Goal: Information Seeking & Learning: Compare options

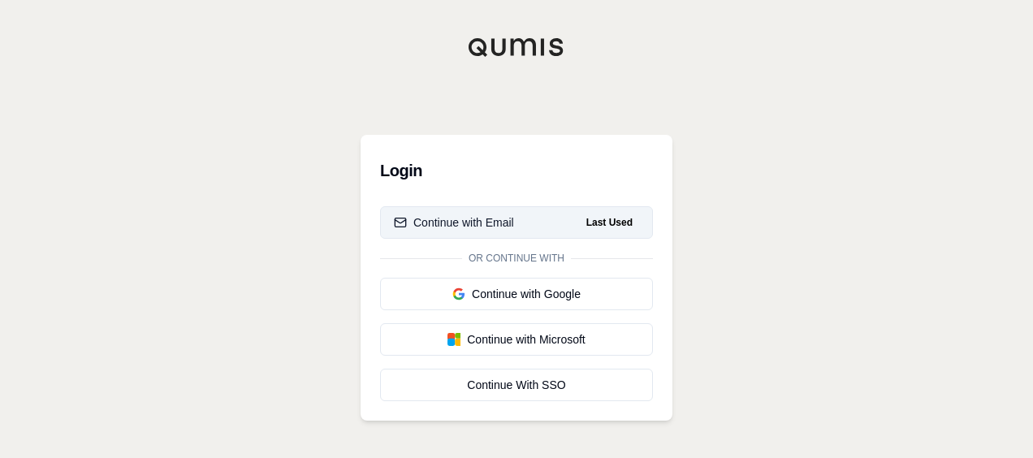
click at [525, 216] on button "Continue with Email Last Used" at bounding box center [516, 222] width 273 height 32
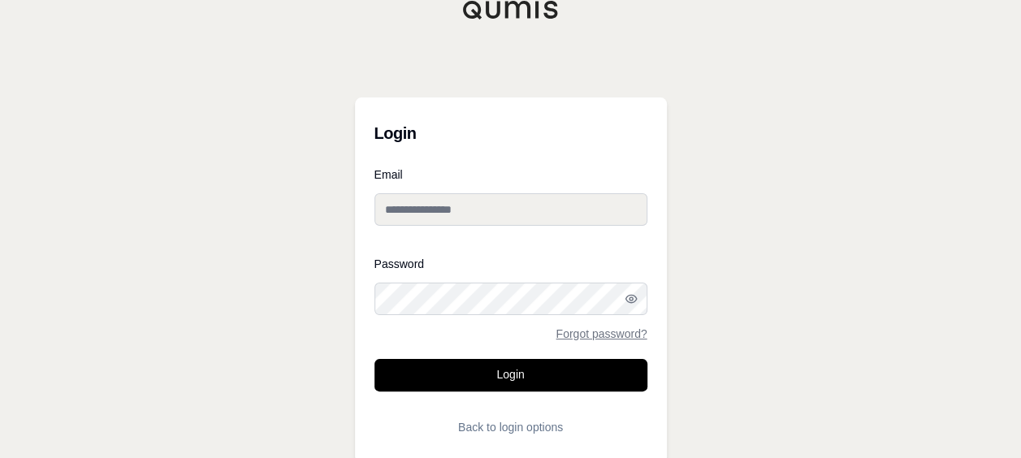
click at [525, 216] on input "Email" at bounding box center [510, 209] width 273 height 32
type input "**********"
click at [374, 359] on button "Login" at bounding box center [510, 375] width 273 height 32
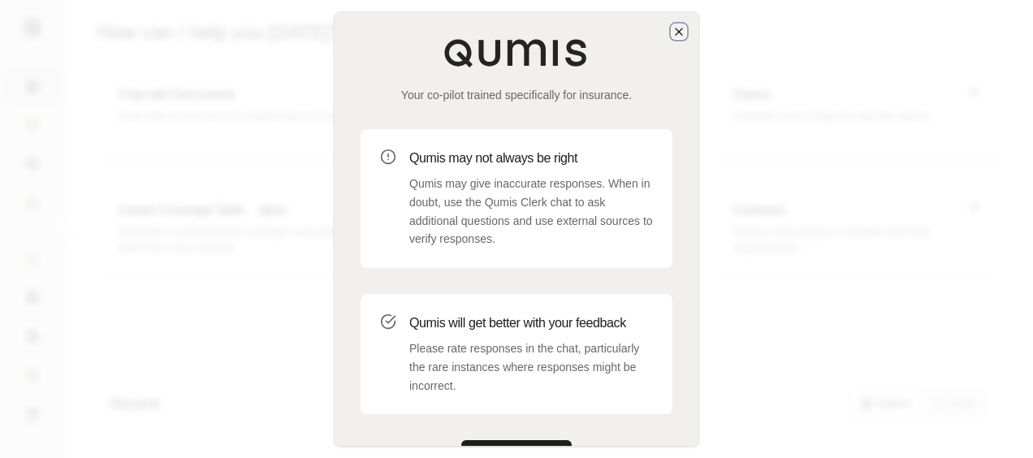
click at [676, 34] on icon "button" at bounding box center [679, 31] width 6 height 6
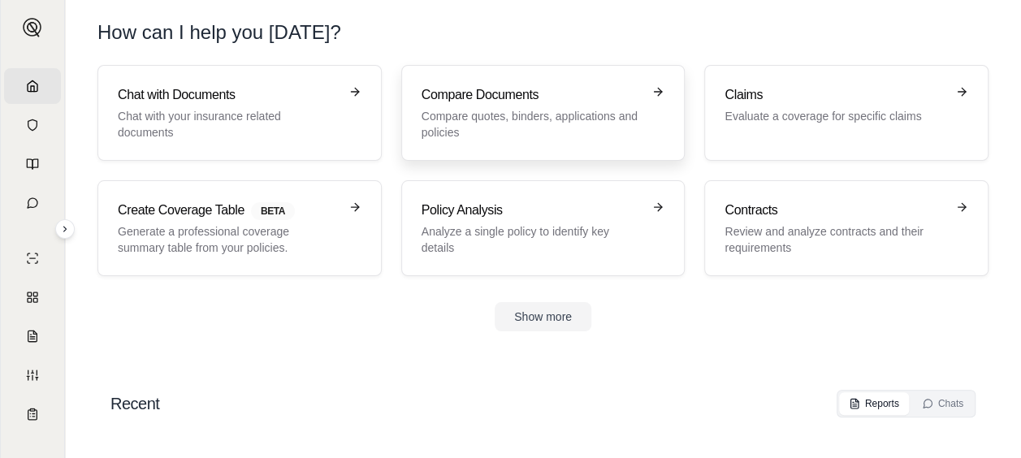
click at [456, 130] on p "Compare quotes, binders, applications and policies" at bounding box center [532, 124] width 221 height 32
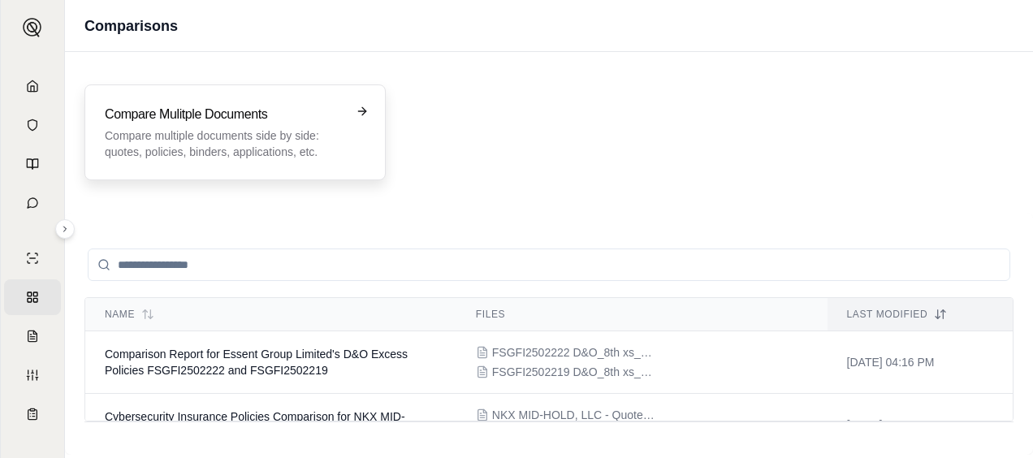
click at [361, 130] on div "Compare Mulitple Documents Compare multiple documents side by side: quotes, pol…" at bounding box center [235, 132] width 261 height 55
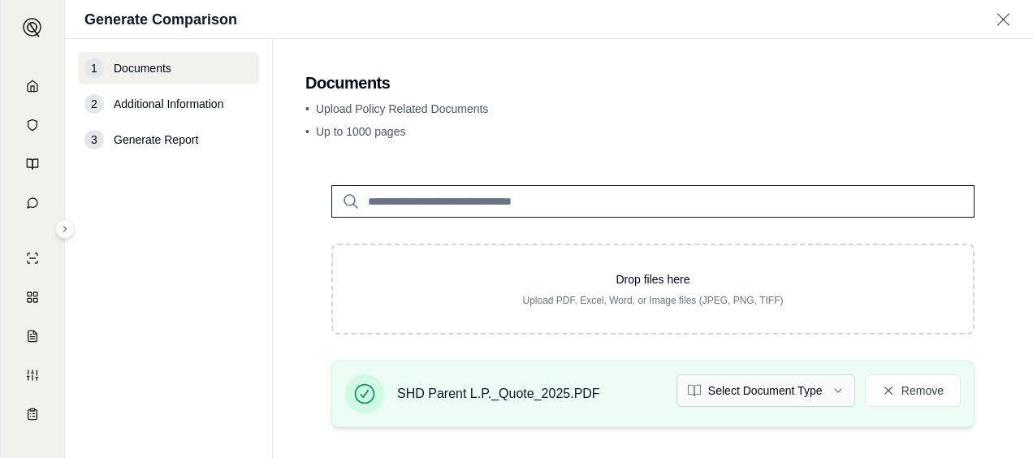
click at [817, 387] on html "Home Vault Prompts Chats Single Policy Comparisons Claims Custom Report Coverag…" at bounding box center [516, 229] width 1033 height 458
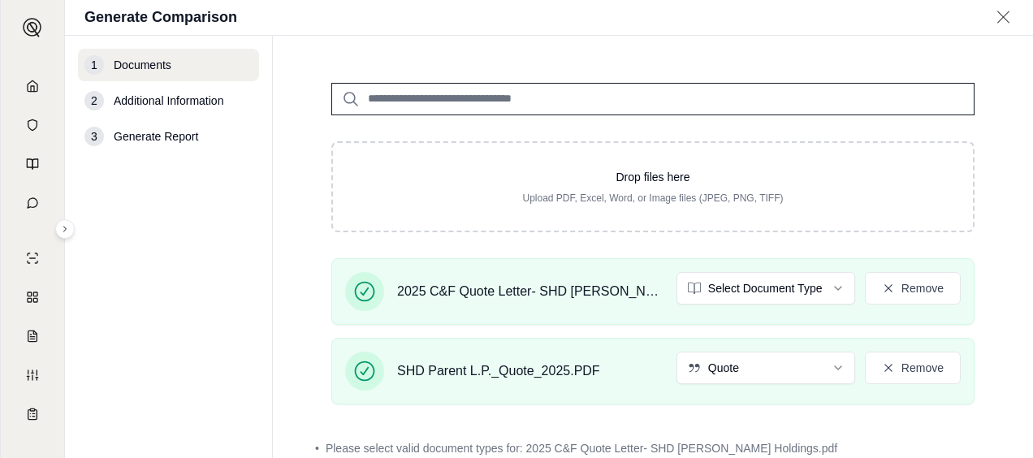
scroll to position [104, 0]
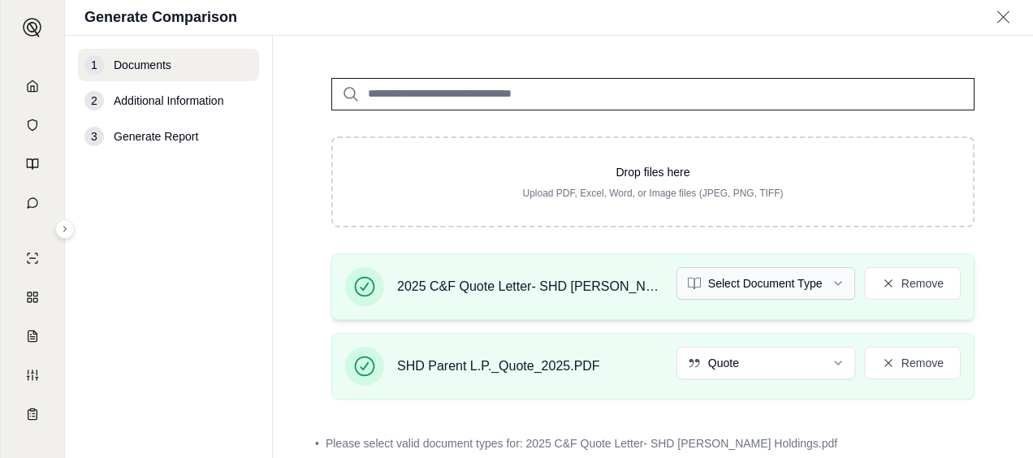
click at [794, 281] on html "Home Vault Prompts Chats Single Policy Comparisons Claims Custom Report Coverag…" at bounding box center [516, 229] width 1033 height 458
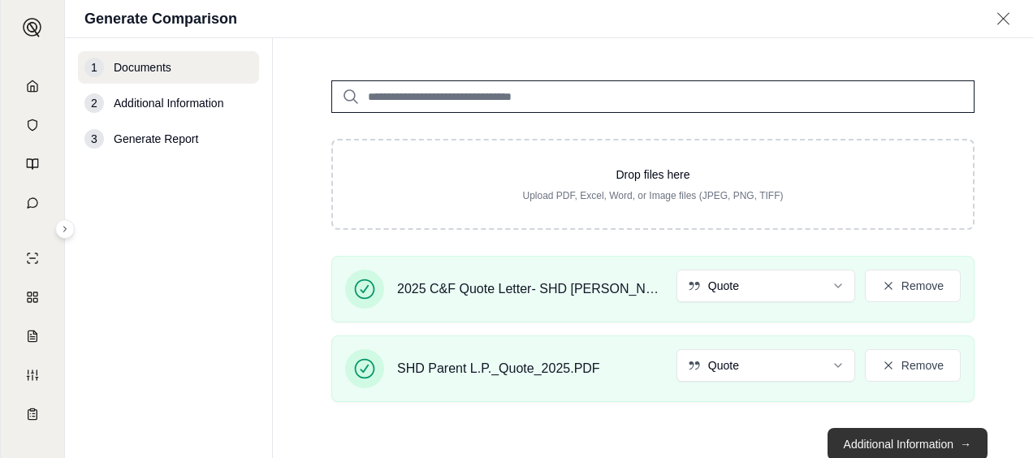
click at [915, 440] on button "Additional Information →" at bounding box center [908, 444] width 160 height 32
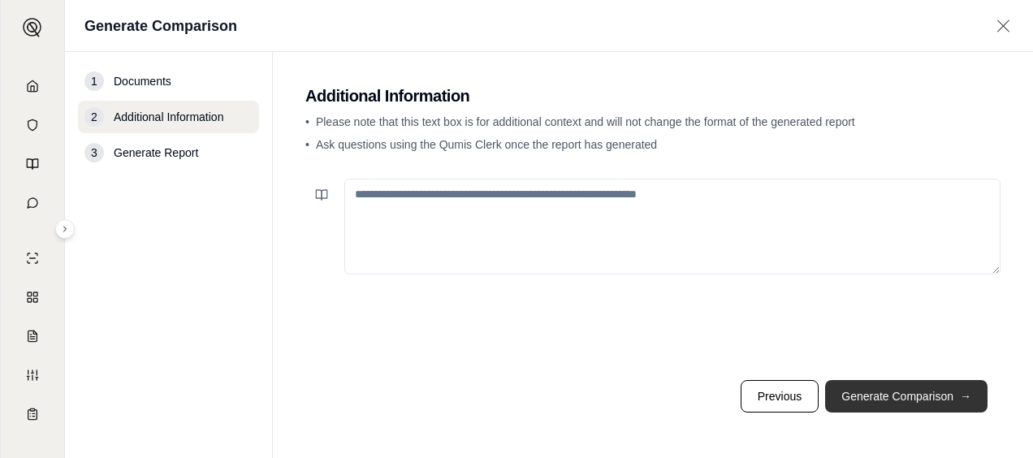
click at [915, 440] on main "Additional Information • Please note that this text box is for additional conte…" at bounding box center [653, 255] width 760 height 406
click at [907, 411] on button "Generate Comparison →" at bounding box center [906, 396] width 162 height 32
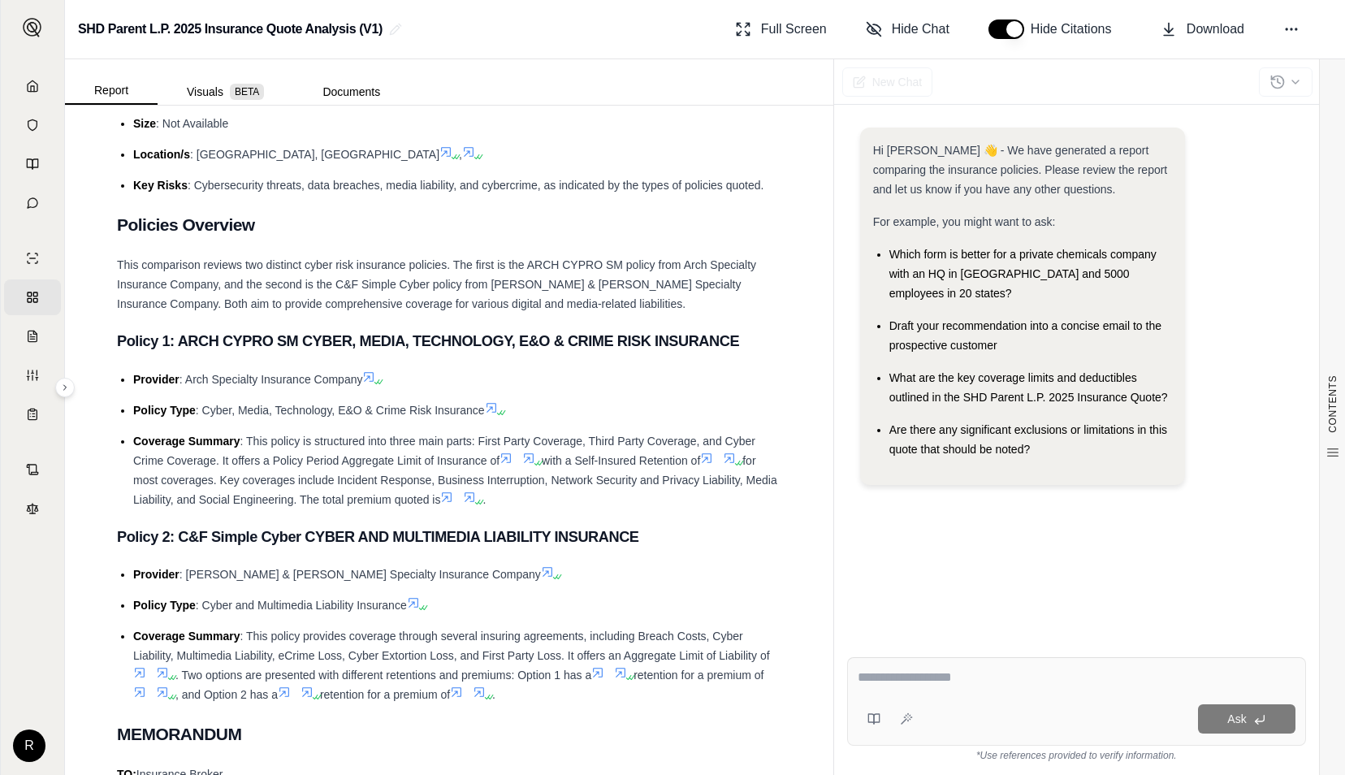
scroll to position [731, 0]
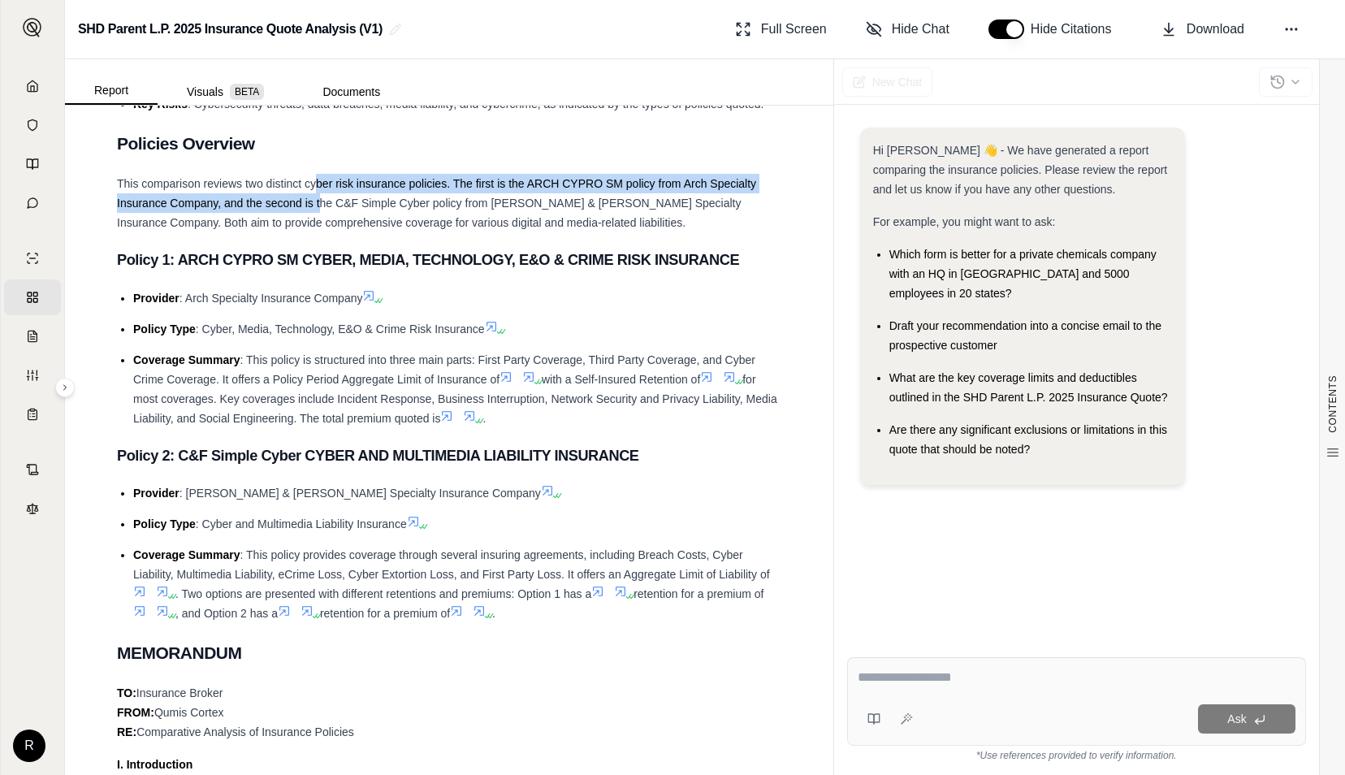
click at [318, 197] on div "This comparison reviews two distinct cyber risk insurance policies. The first i…" at bounding box center [449, 203] width 664 height 58
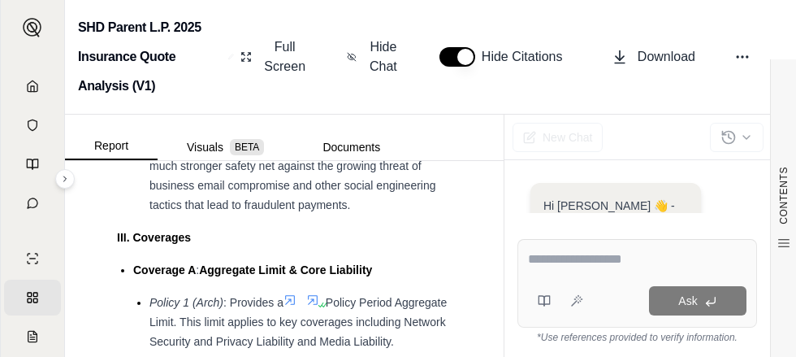
scroll to position [1610, 0]
